Goal: Task Accomplishment & Management: Complete application form

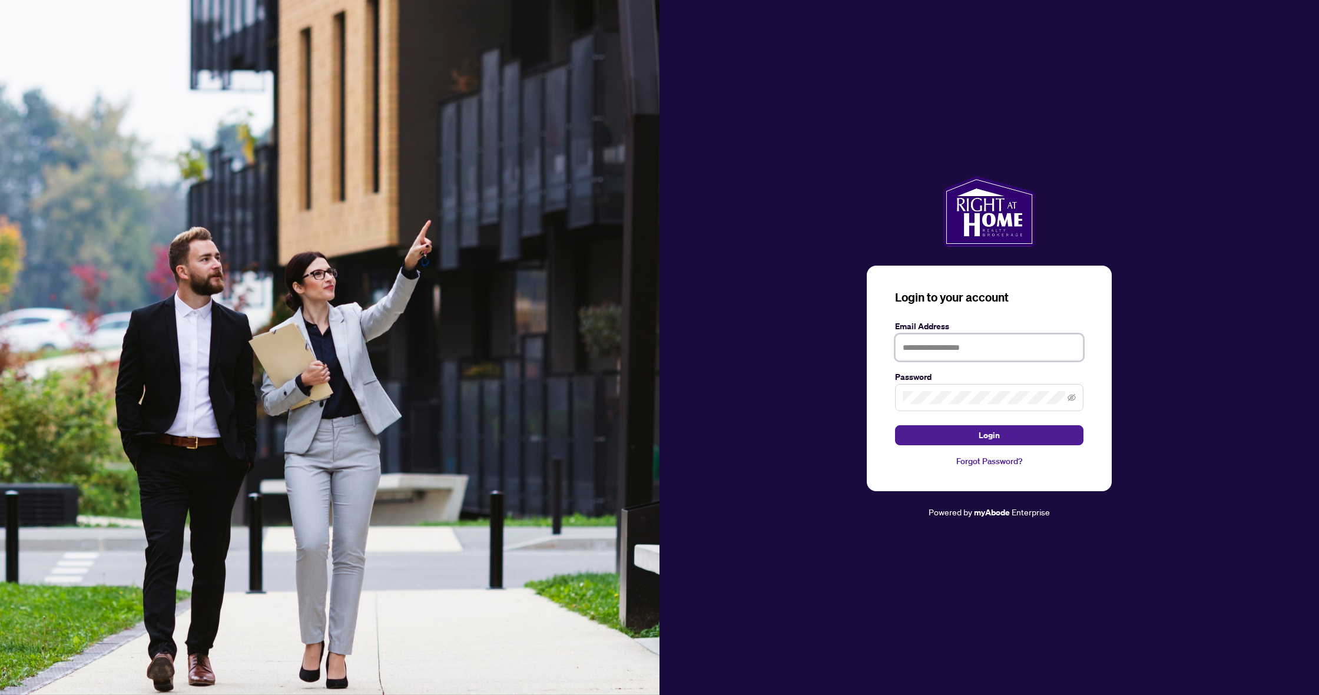
type input "**********"
click at [990, 435] on button "Login" at bounding box center [989, 435] width 188 height 20
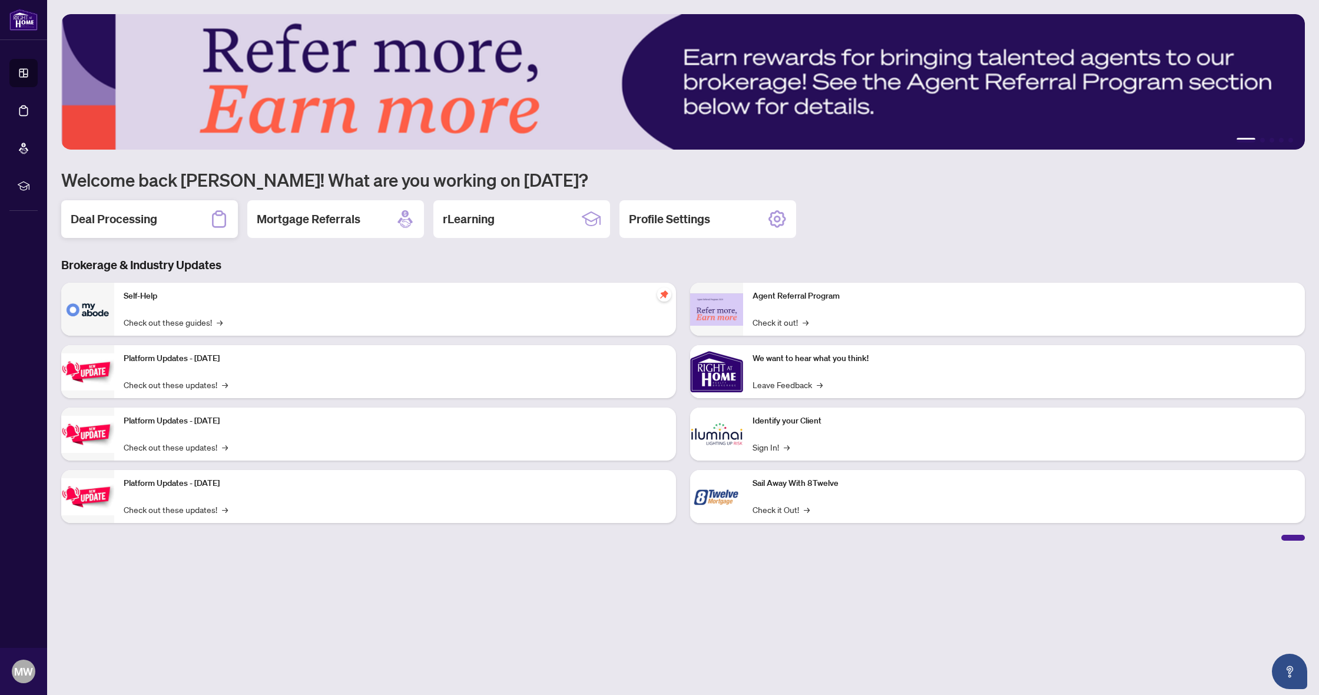
click at [134, 214] on h2 "Deal Processing" at bounding box center [114, 219] width 87 height 16
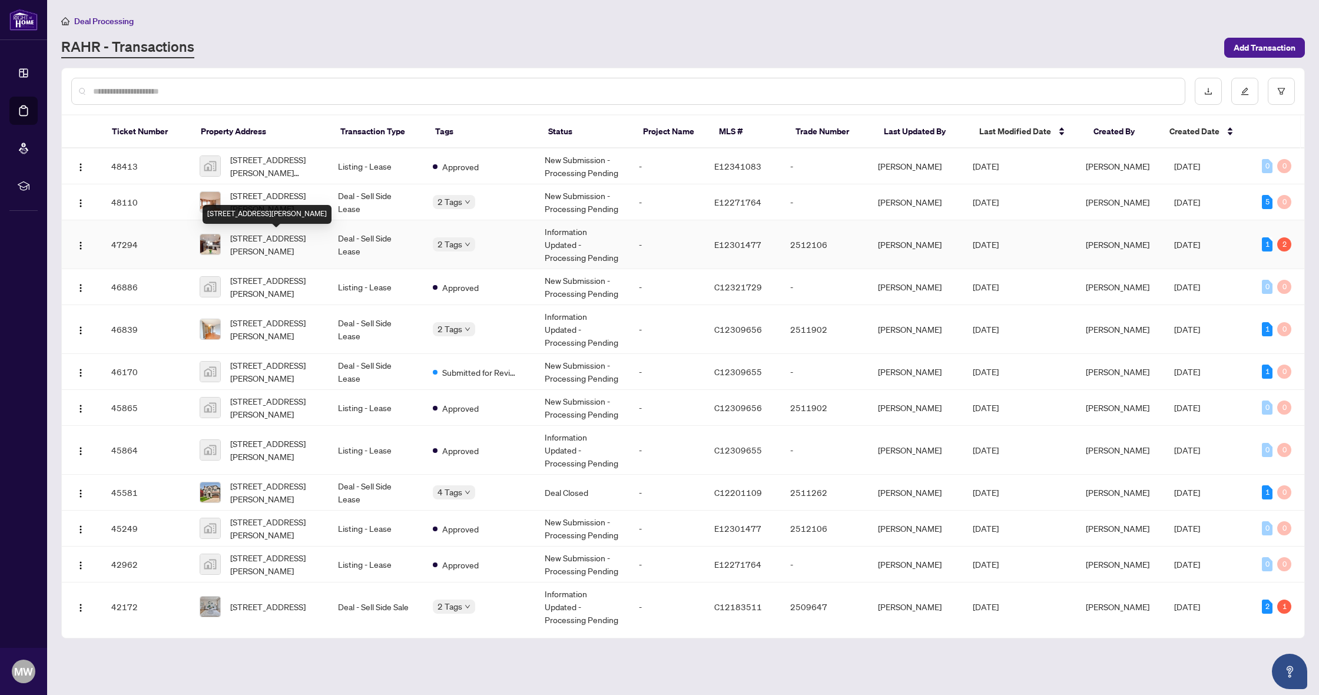
click at [267, 243] on span "[STREET_ADDRESS][PERSON_NAME]" at bounding box center [274, 244] width 89 height 26
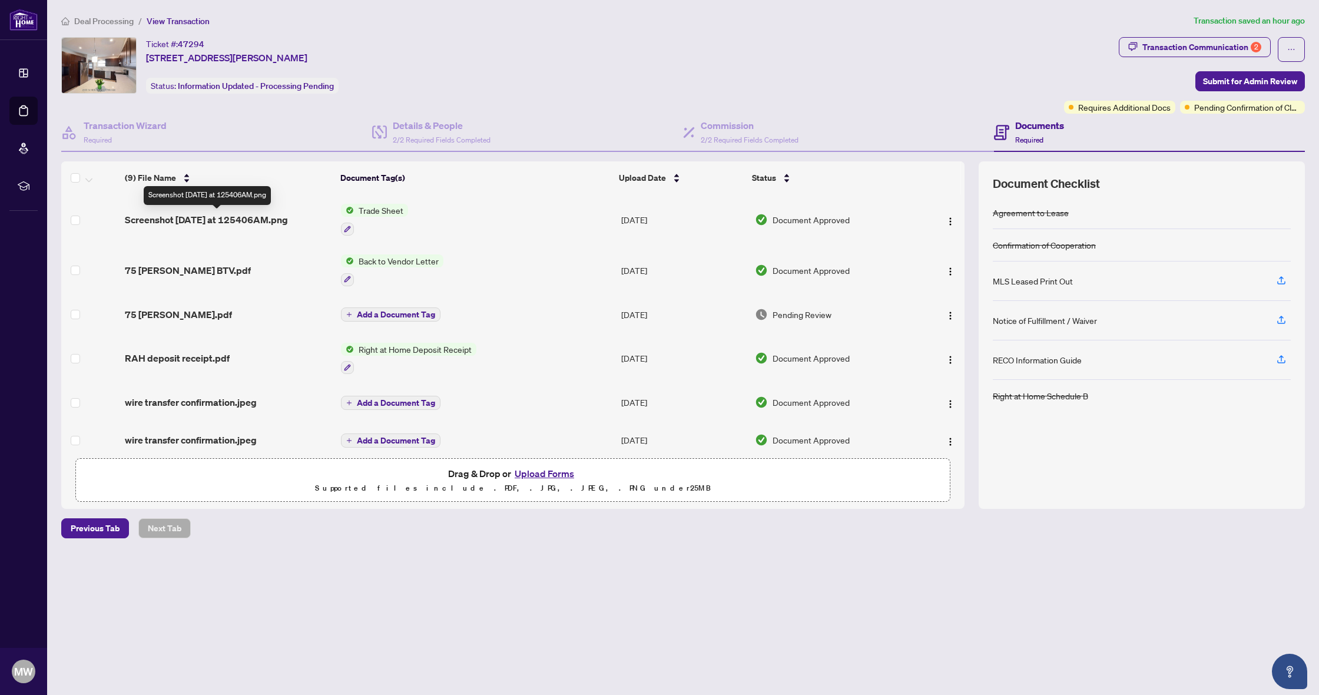
click at [241, 216] on span "Screenshot [DATE] at 125406AM.png" at bounding box center [206, 220] width 163 height 14
click at [1172, 45] on div "Transaction Communication 2" at bounding box center [1202, 47] width 119 height 19
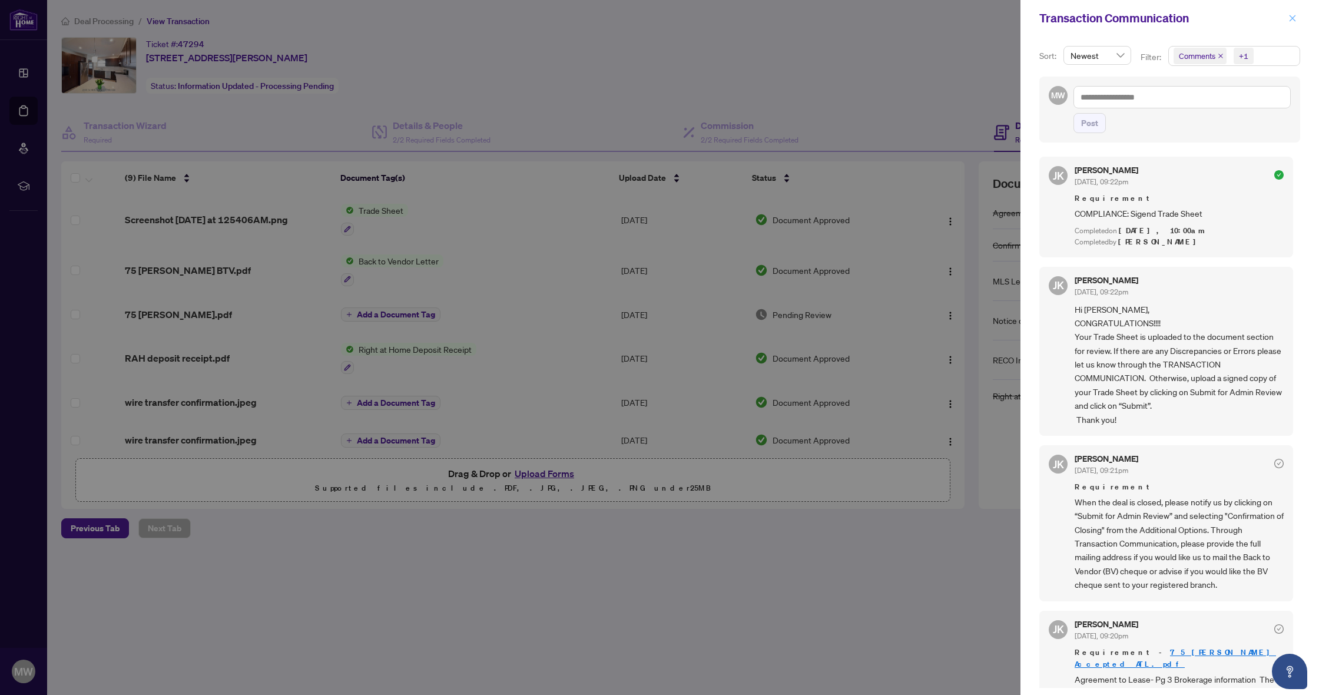
click at [1291, 16] on icon "close" at bounding box center [1293, 18] width 8 height 8
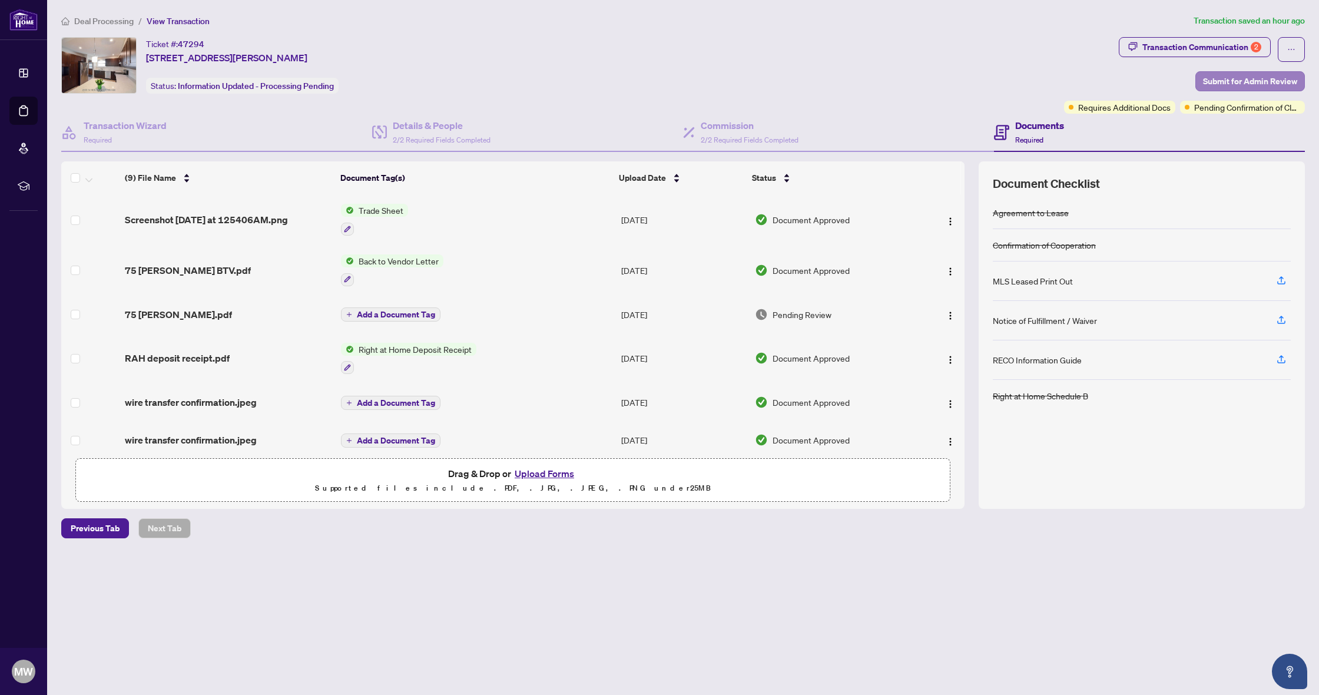
click at [1281, 85] on span "Submit for Admin Review" at bounding box center [1250, 81] width 94 height 19
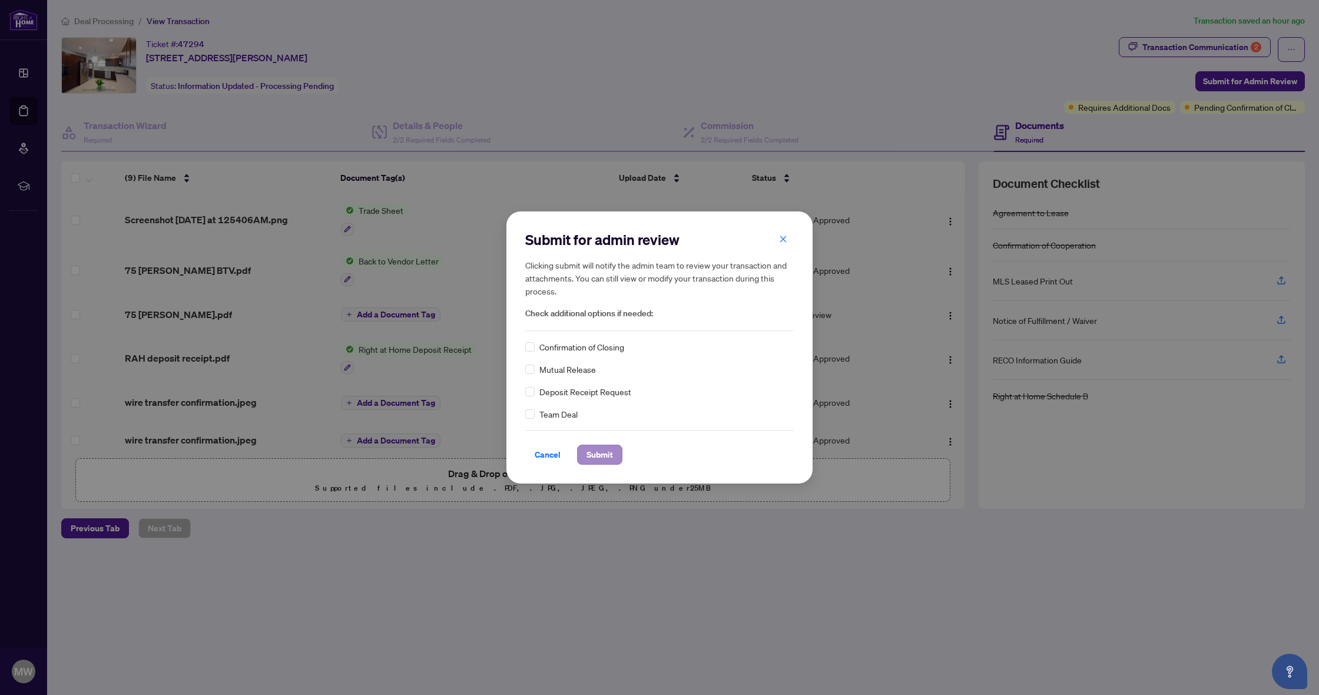
click at [604, 455] on span "Submit" at bounding box center [600, 454] width 27 height 19
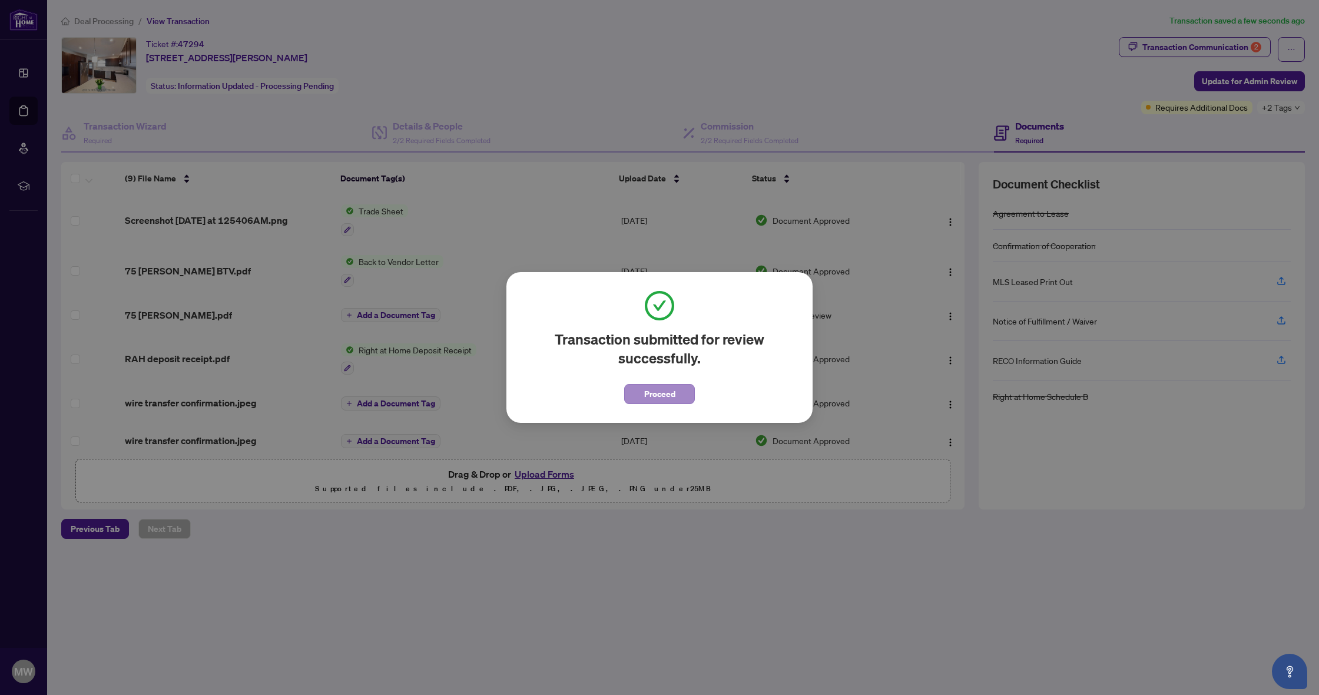
click at [650, 389] on span "Proceed" at bounding box center [659, 394] width 31 height 19
